Goal: Task Accomplishment & Management: Manage account settings

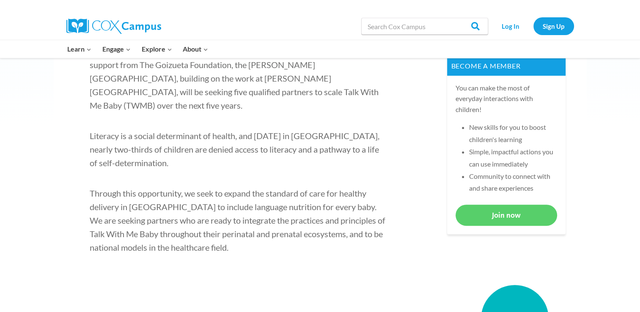
scroll to position [465, 0]
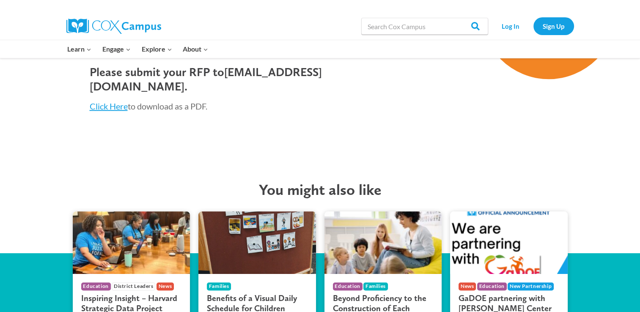
scroll to position [888, 0]
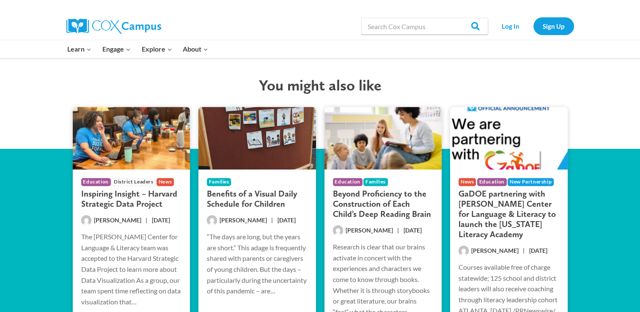
click at [54, 204] on div "You might also like Education District Leaders News Inspiring Insight – Harvard…" at bounding box center [320, 217] width 533 height 340
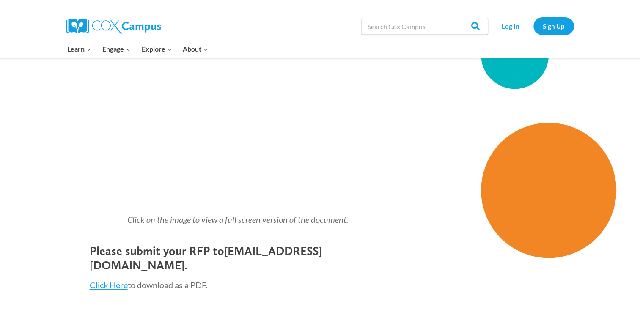
scroll to position [677, 0]
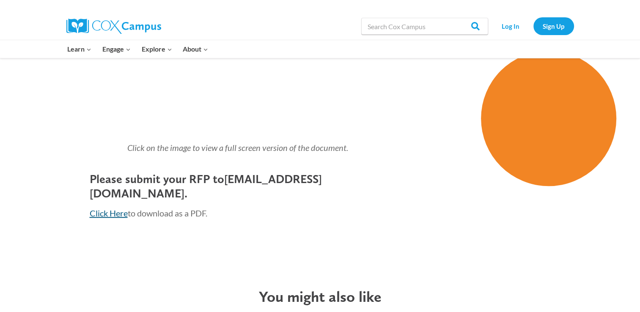
click at [113, 208] on link "Click Here" at bounding box center [109, 213] width 38 height 10
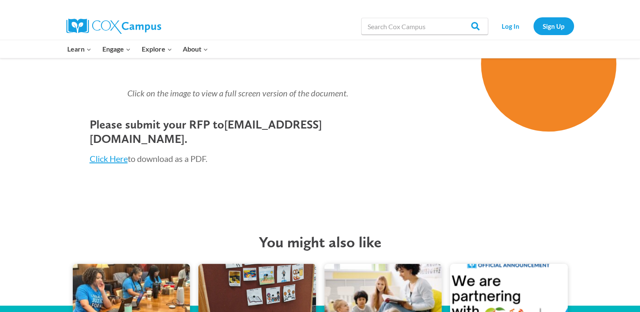
scroll to position [846, 0]
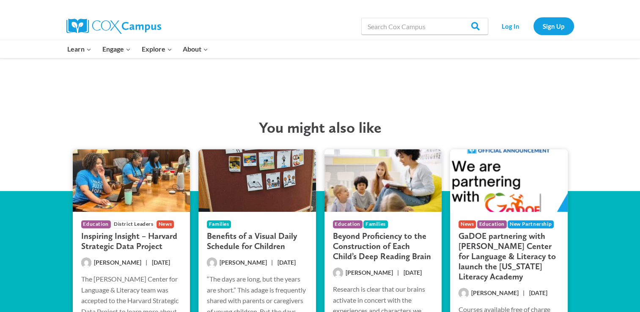
click at [607, 236] on div "You might also like Education District Leaders News Inspiring Insight – Harvard…" at bounding box center [320, 259] width 640 height 340
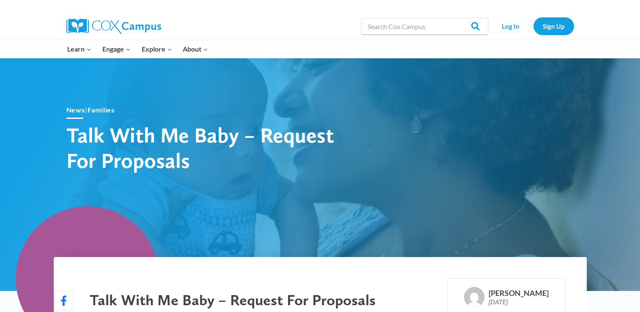
scroll to position [0, 0]
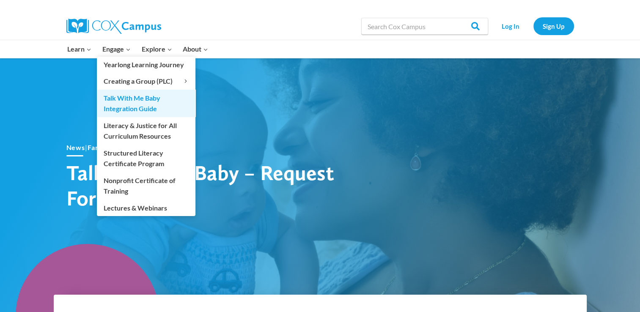
click at [129, 100] on link "Talk With Me Baby Integration Guide" at bounding box center [146, 103] width 99 height 27
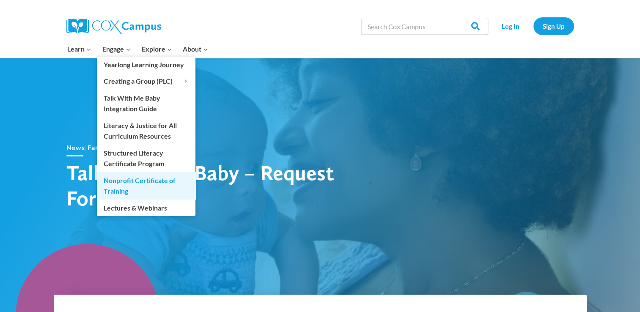
click at [168, 189] on link "Nonprofit Certificate of Training" at bounding box center [146, 185] width 99 height 27
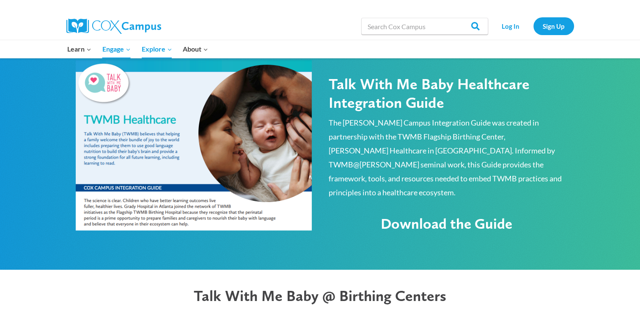
scroll to position [465, 0]
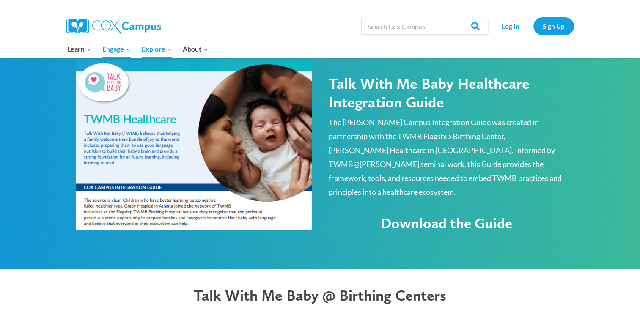
click at [47, 155] on div "Talk With Me Baby Healthcare Integration Guide The [PERSON_NAME] Campus Integra…" at bounding box center [320, 148] width 640 height 244
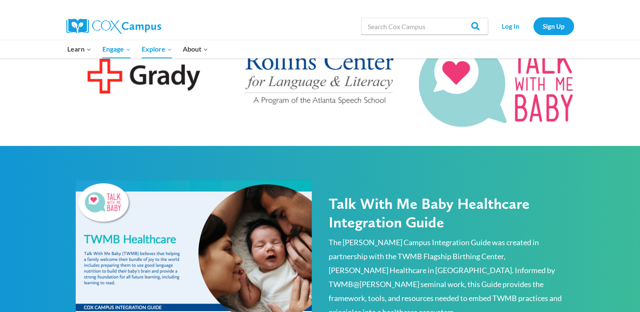
scroll to position [0, 0]
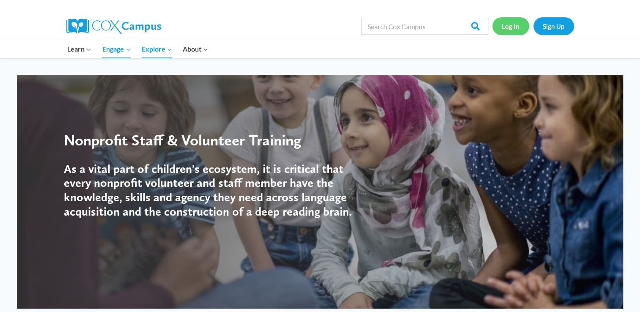
click at [515, 31] on link "Log In" at bounding box center [510, 25] width 37 height 17
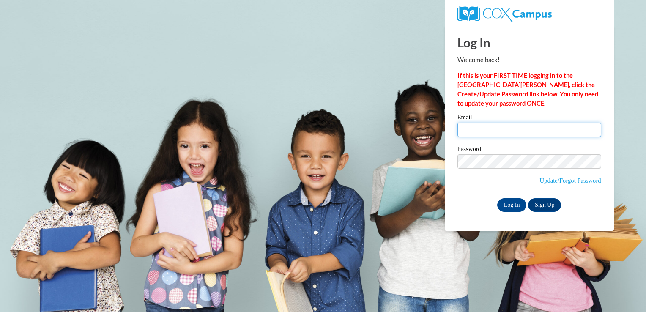
click at [515, 135] on input "Email" at bounding box center [530, 130] width 144 height 14
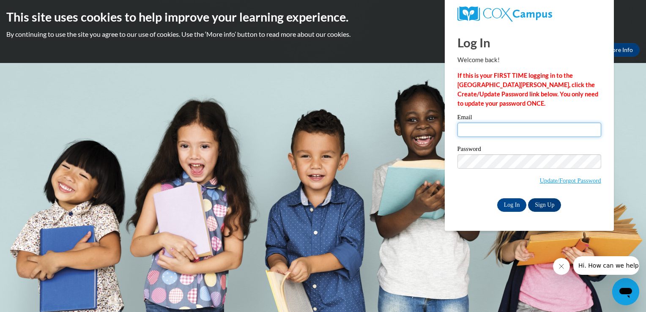
type input "mdalinsky83@gmail.com"
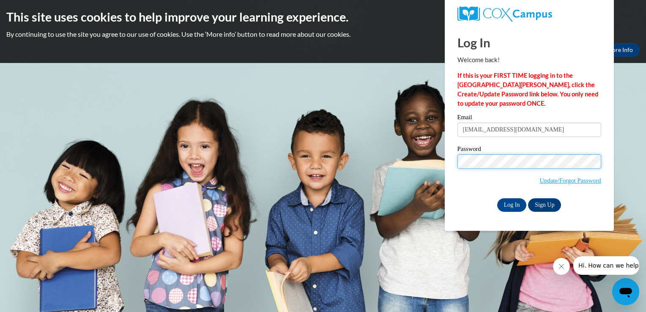
click at [497, 198] on input "Log In" at bounding box center [512, 205] width 30 height 14
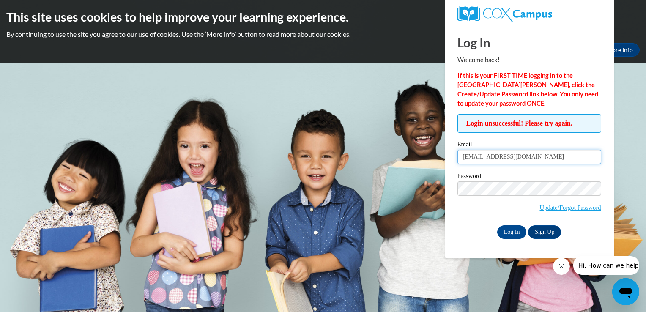
click at [530, 158] on input "mdalinsky83@gmail.com" at bounding box center [530, 157] width 144 height 14
drag, startPoint x: 540, startPoint y: 160, endPoint x: 411, endPoint y: 151, distance: 129.4
click at [411, 151] on body "This site uses cookies to help improve your learning experience. By continuing …" at bounding box center [323, 156] width 646 height 312
type input "melissadalinsky@aol.com"
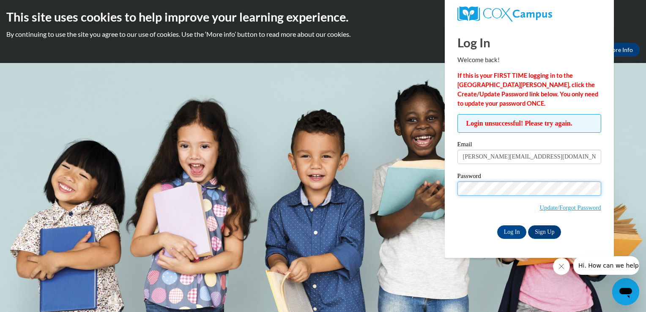
click at [497, 225] on input "Log In" at bounding box center [512, 232] width 30 height 14
click at [541, 75] on strong "If this is your FIRST TIME logging in to the NEW Cox Campus, click the Create/U…" at bounding box center [528, 89] width 141 height 35
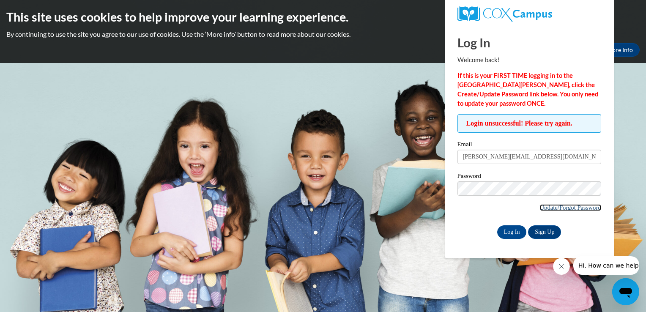
click at [575, 206] on link "Update/Forgot Password" at bounding box center [570, 207] width 61 height 7
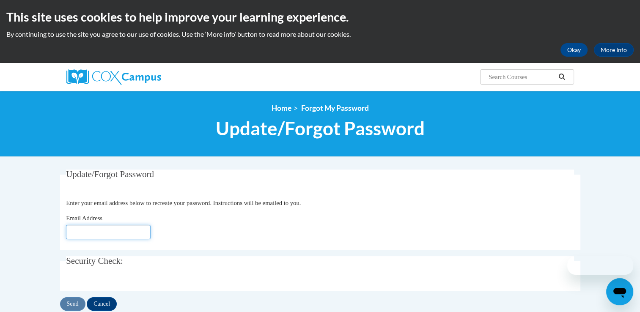
click at [129, 228] on input "Email Address" at bounding box center [108, 232] width 85 height 14
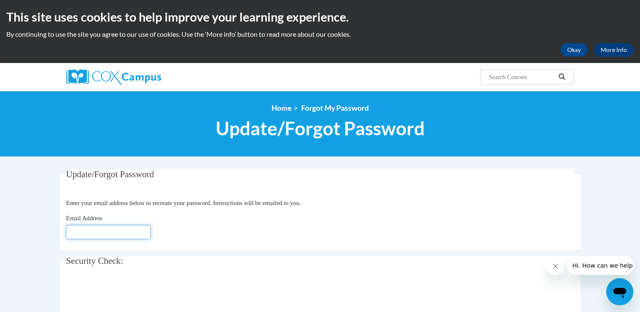
click at [112, 225] on input "Email Address" at bounding box center [108, 232] width 85 height 14
type input "[PERSON_NAME][EMAIL_ADDRESS][DOMAIN_NAME]"
click at [227, 250] on fieldset "Update/Forgot Password Please enter your email address Enter your email address…" at bounding box center [320, 210] width 520 height 80
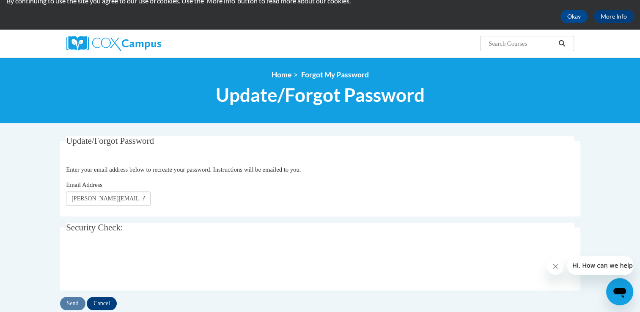
scroll to position [85, 0]
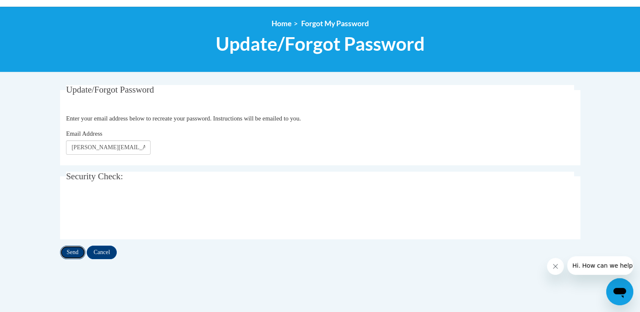
click at [74, 252] on input "Send" at bounding box center [72, 253] width 25 height 14
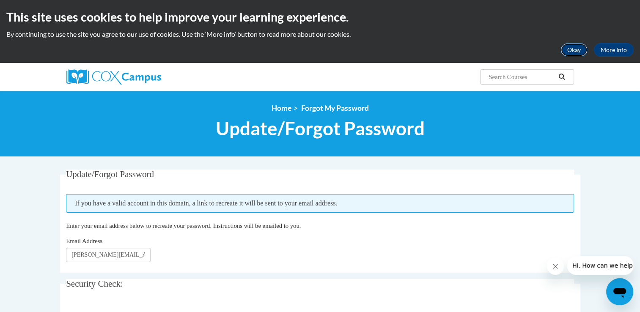
click at [582, 50] on button "Okay" at bounding box center [573, 50] width 27 height 14
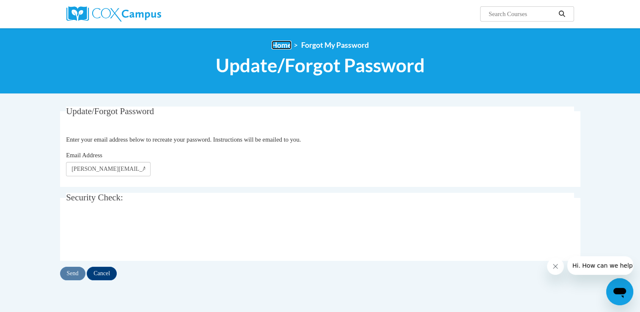
click at [287, 47] on link "Home" at bounding box center [282, 45] width 20 height 9
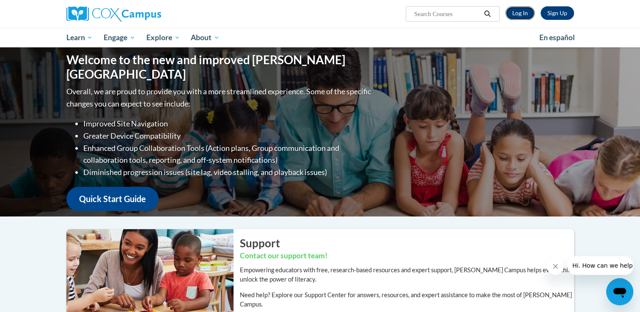
click at [527, 13] on link "Log In" at bounding box center [519, 13] width 29 height 14
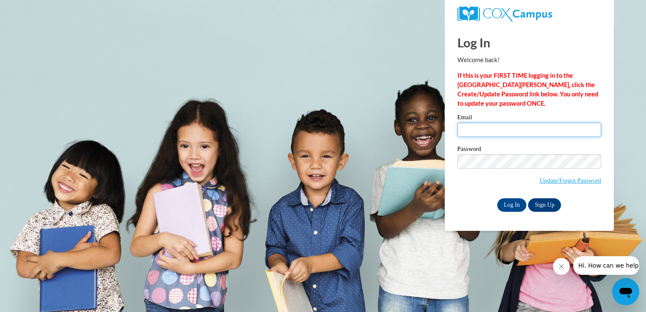
click at [475, 123] on input "Email" at bounding box center [530, 130] width 144 height 14
click at [473, 134] on input "Email" at bounding box center [530, 130] width 144 height 14
type input "melissadalinsky@aol.com"
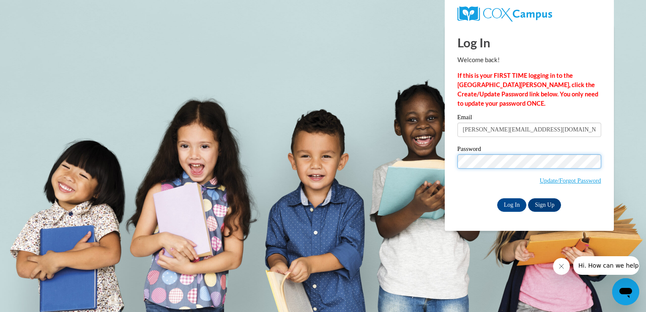
click at [497, 198] on input "Log In" at bounding box center [512, 205] width 30 height 14
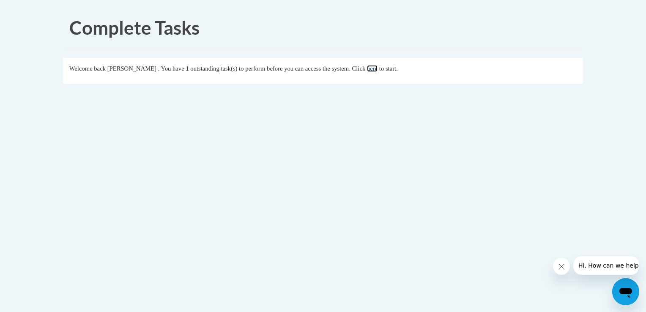
click at [378, 70] on link "here" at bounding box center [372, 68] width 11 height 7
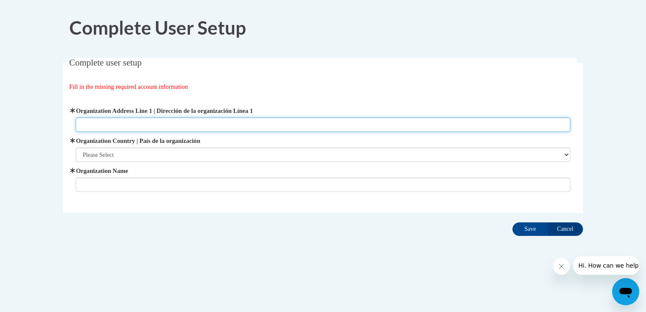
click at [108, 123] on input "Organization Address Line 1 | Dirección de la organización Línea 1" at bounding box center [323, 125] width 495 height 14
type input "[STREET_ADDRESS][DEMOGRAPHIC_DATA] Warner Robins, GA 31088"
type input "Rainbow House"
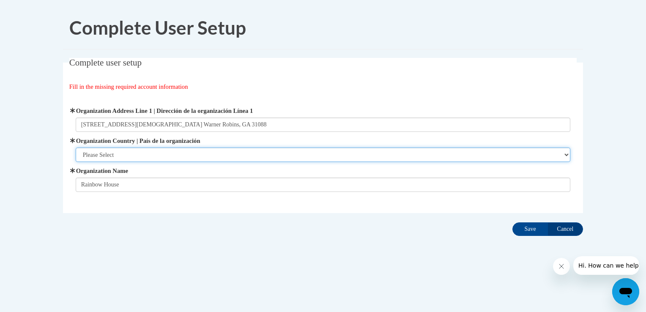
click at [147, 157] on select "Please Select [GEOGRAPHIC_DATA] | [GEOGRAPHIC_DATA] Outside of [GEOGRAPHIC_DATA…" at bounding box center [323, 155] width 495 height 14
select select "ad49bcad-a171-4b2e-b99c-48b446064914"
click at [76, 148] on select "Please Select [GEOGRAPHIC_DATA] | [GEOGRAPHIC_DATA] Outside of [GEOGRAPHIC_DATA…" at bounding box center [323, 155] width 495 height 14
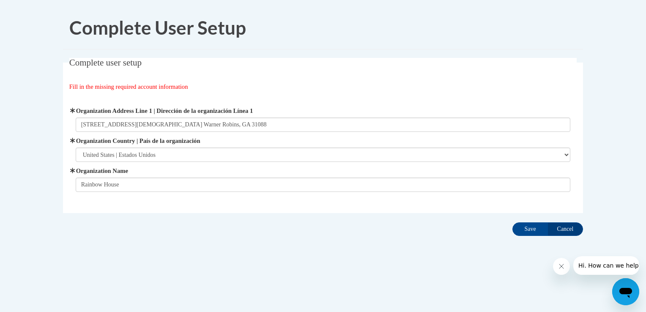
click at [139, 219] on div "Complete user setup Fill in the missing required account information User Profi…" at bounding box center [323, 148] width 533 height 181
click at [538, 231] on input "Save" at bounding box center [531, 229] width 36 height 14
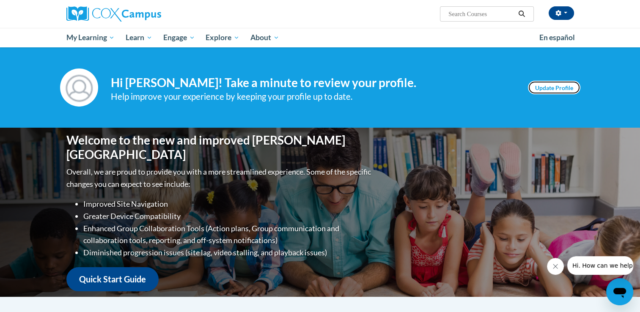
click at [539, 89] on link "Update Profile" at bounding box center [554, 88] width 52 height 14
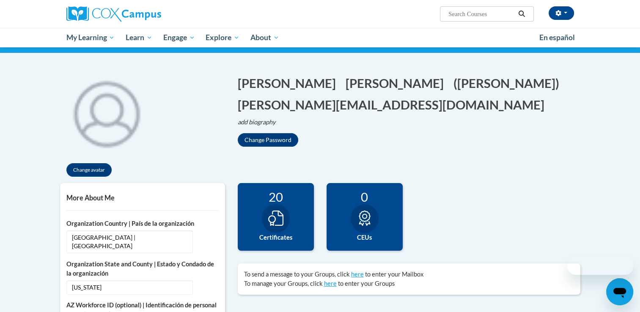
scroll to position [169, 0]
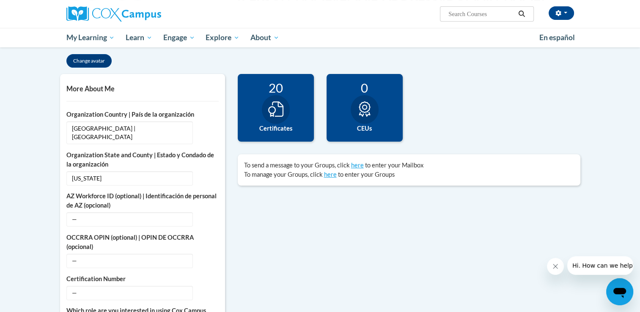
drag, startPoint x: 279, startPoint y: 105, endPoint x: 284, endPoint y: 121, distance: 17.0
click at [282, 117] on div at bounding box center [276, 109] width 28 height 29
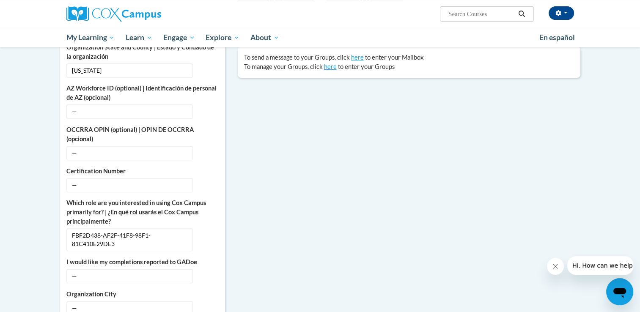
scroll to position [296, 0]
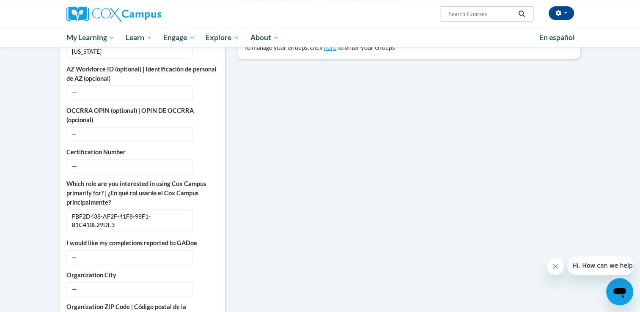
click at [29, 242] on body "Melissa Dalinsky (America/New_York UTC-04:00) My Profile Inbox My Transcripts L…" at bounding box center [320, 211] width 640 height 1015
click at [41, 207] on body "Melissa Dalinsky (America/New_York UTC-04:00) My Profile Inbox My Transcripts L…" at bounding box center [320, 211] width 640 height 1015
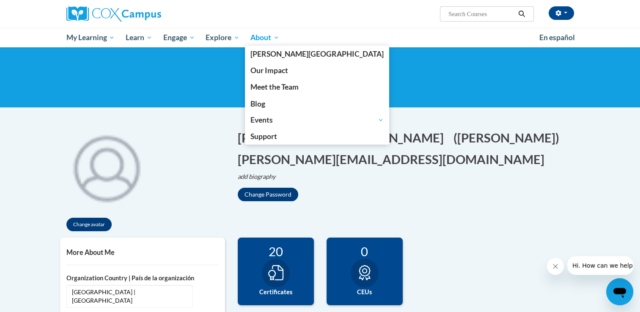
scroll to position [0, 0]
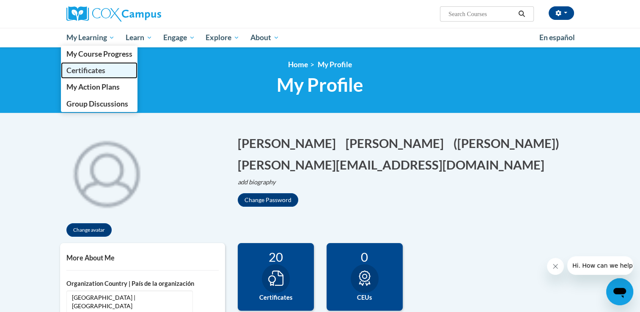
click at [98, 68] on span "Certificates" at bounding box center [85, 70] width 39 height 9
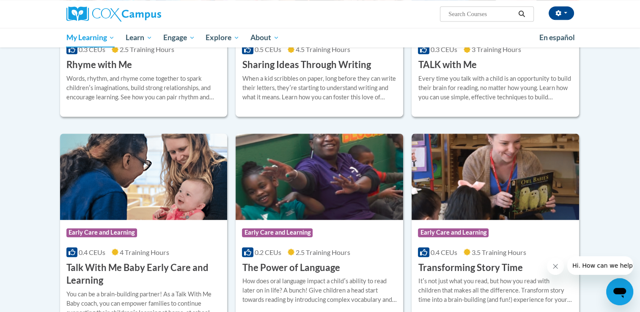
scroll to position [804, 0]
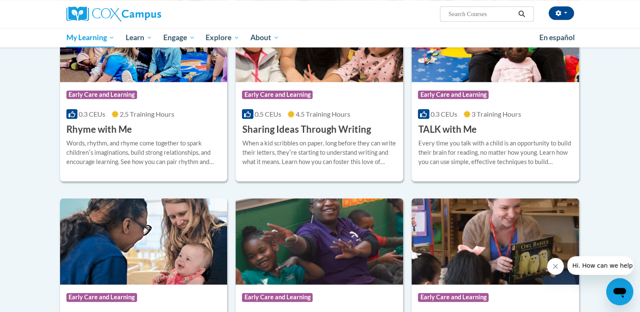
scroll to position [563, 0]
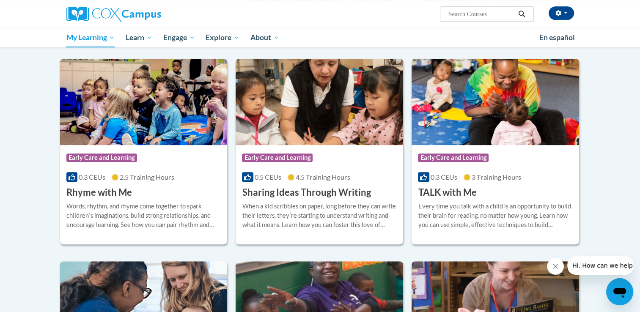
click at [607, 187] on body "[PERSON_NAME] ([GEOGRAPHIC_DATA]/New_York UTC-04:00) My Profile Inbox My Transc…" at bounding box center [320, 49] width 640 height 1224
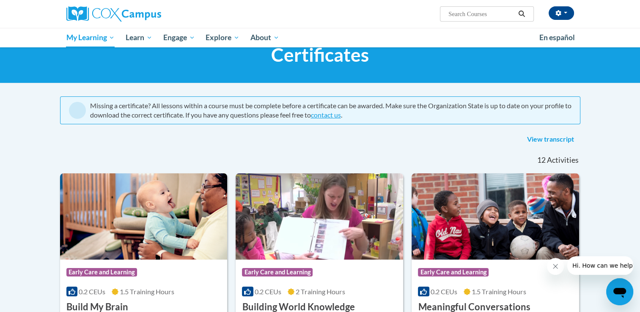
scroll to position [0, 0]
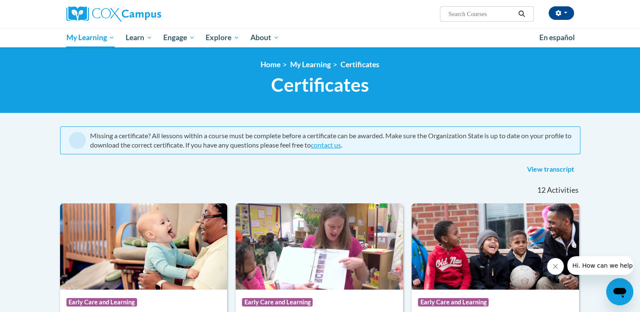
click at [34, 103] on div "<en>My Learning</en><fr>New fr_My Learning</fr><it>New it_My Learning</it><de>N…" at bounding box center [320, 80] width 640 height 66
